Goal: Task Accomplishment & Management: Use online tool/utility

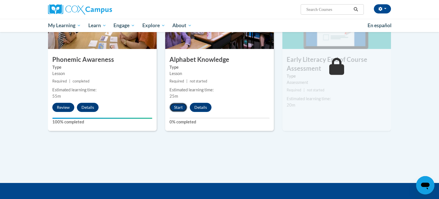
click at [175, 109] on button "Start" at bounding box center [179, 107] width 18 height 9
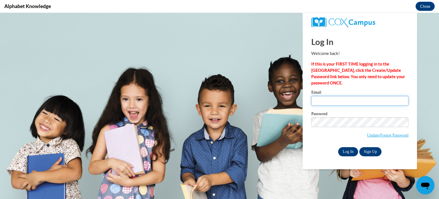
type input "[EMAIL_ADDRESS][DOMAIN_NAME]"
click at [344, 153] on input "Log In" at bounding box center [348, 151] width 20 height 9
